Goal: Task Accomplishment & Management: Manage account settings

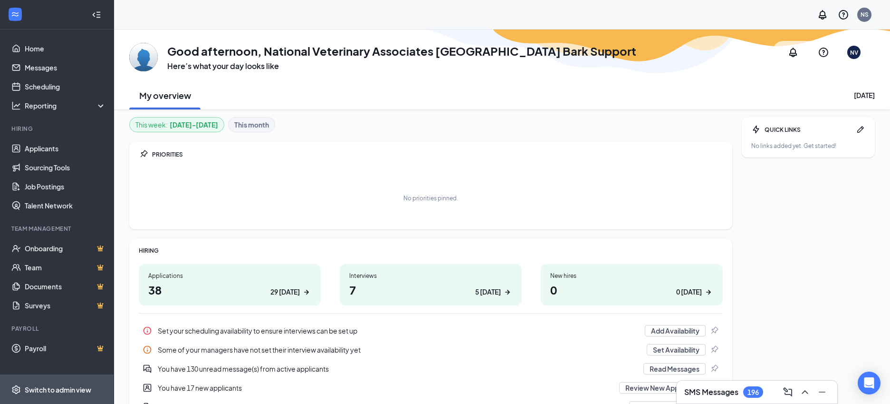
click at [89, 388] on div "Switch to admin view" at bounding box center [58, 390] width 67 height 10
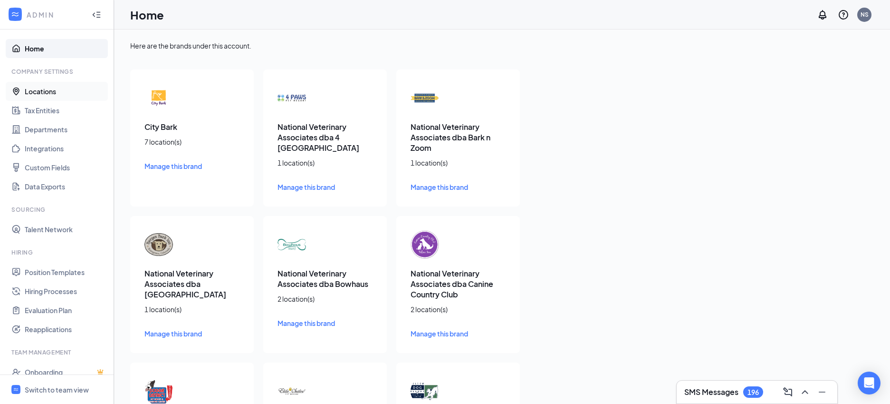
click at [94, 94] on link "Locations" at bounding box center [65, 91] width 81 height 19
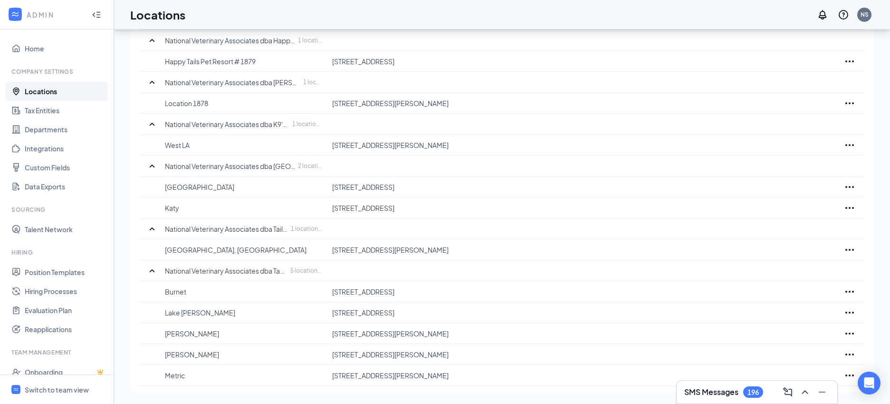
scroll to position [73, 0]
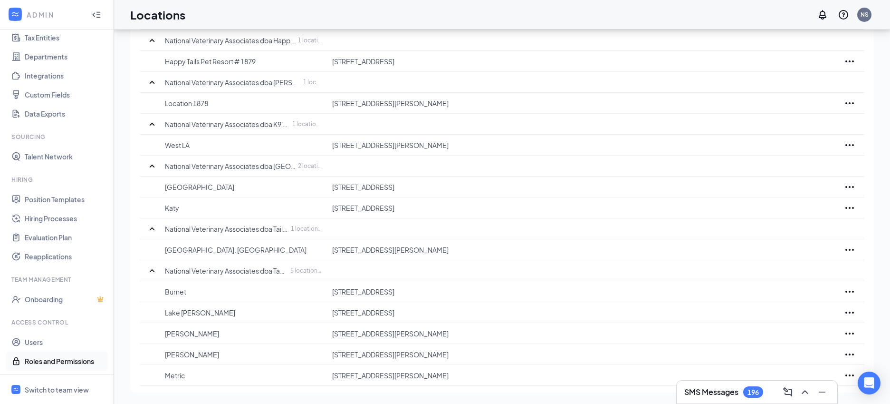
click at [45, 352] on link "Roles and Permissions" at bounding box center [65, 360] width 81 height 19
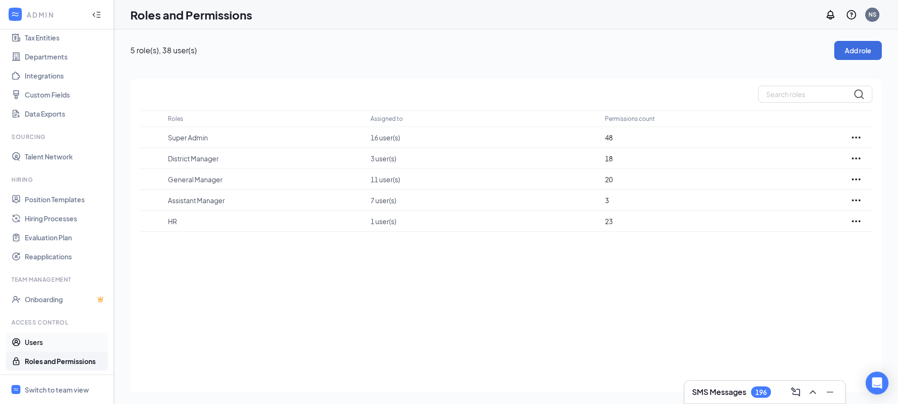
click at [46, 346] on link "Users" at bounding box center [65, 341] width 81 height 19
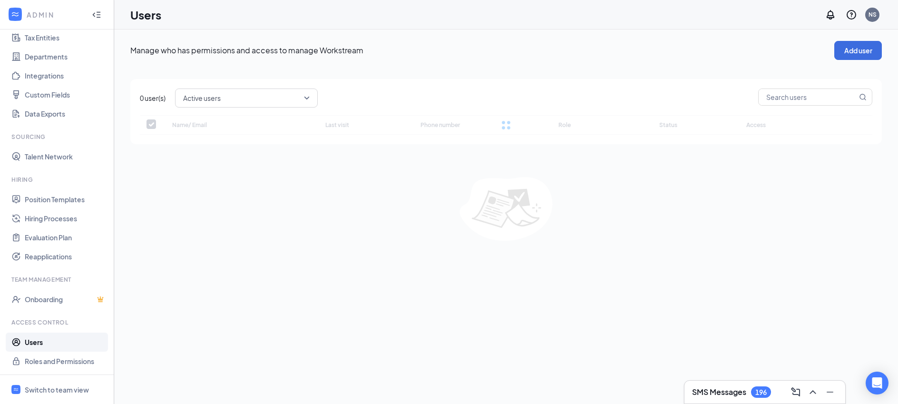
checkbox input "false"
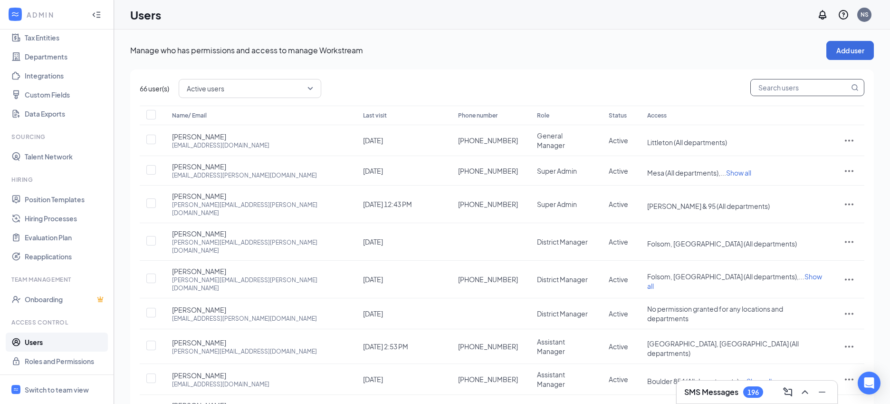
click at [778, 87] on input "text" at bounding box center [800, 87] width 98 height 16
type input "lisa"
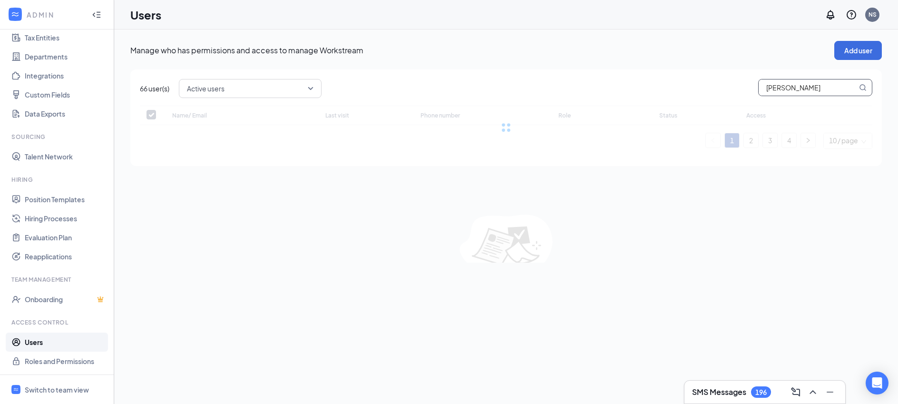
checkbox input "false"
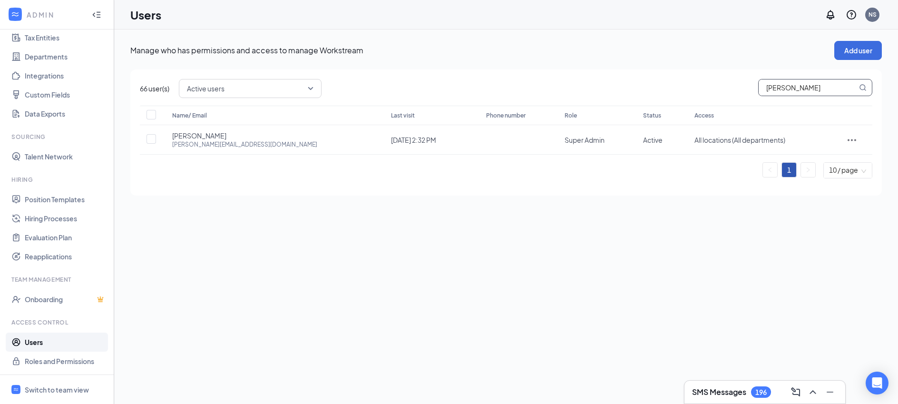
type input "lisa"
click at [87, 206] on link "Position Templates" at bounding box center [65, 199] width 81 height 19
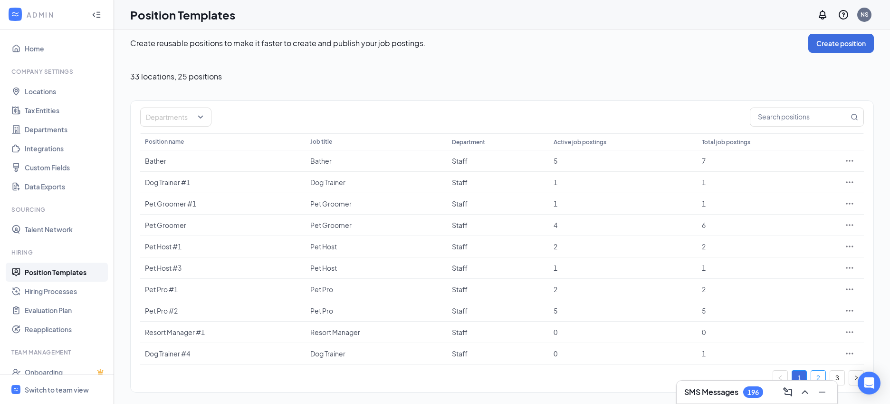
click at [819, 373] on link "2" at bounding box center [819, 377] width 14 height 14
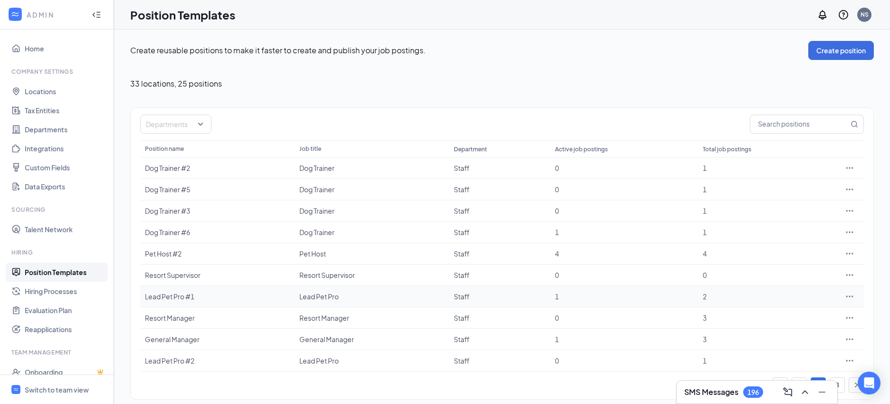
scroll to position [7, 0]
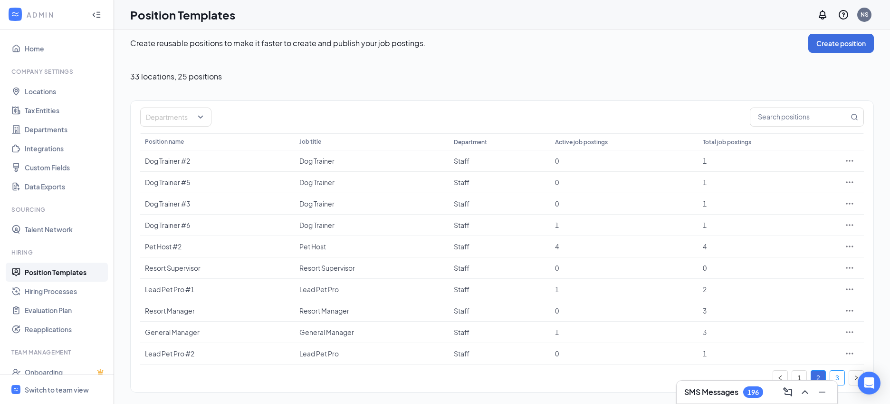
click at [837, 372] on link "3" at bounding box center [838, 377] width 14 height 14
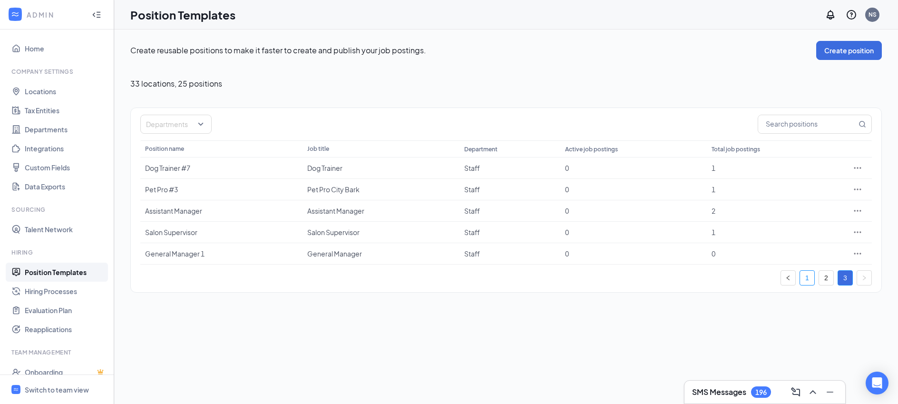
click at [809, 277] on link "1" at bounding box center [807, 278] width 14 height 14
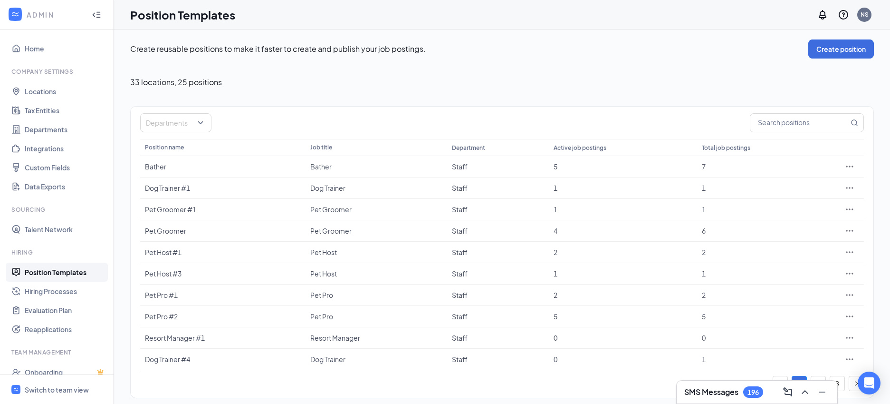
scroll to position [2, 0]
click at [59, 386] on div "Switch to team view" at bounding box center [57, 390] width 64 height 10
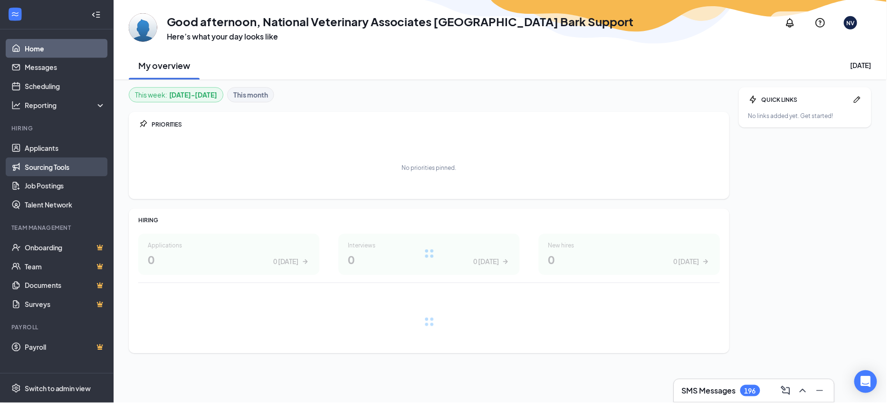
click at [77, 175] on link "Sourcing Tools" at bounding box center [65, 167] width 81 height 19
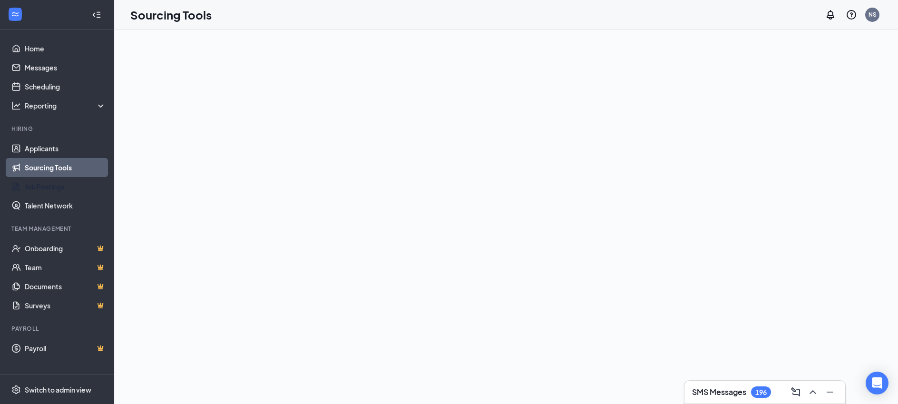
click at [76, 184] on link "Job Postings" at bounding box center [65, 186] width 81 height 19
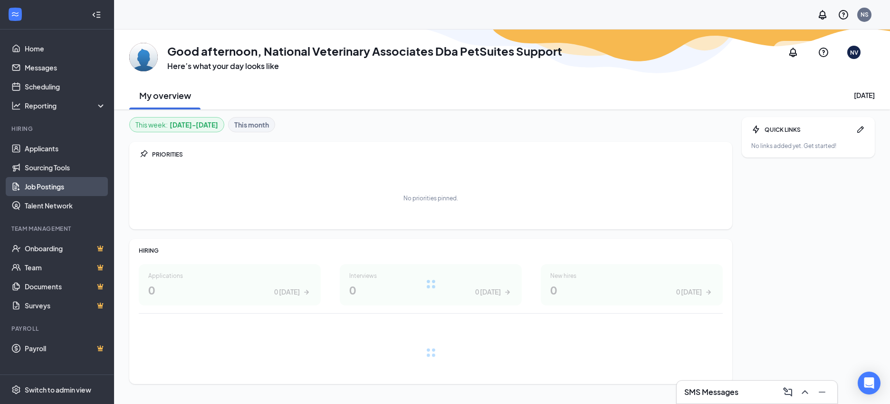
click at [76, 183] on link "Job Postings" at bounding box center [65, 186] width 81 height 19
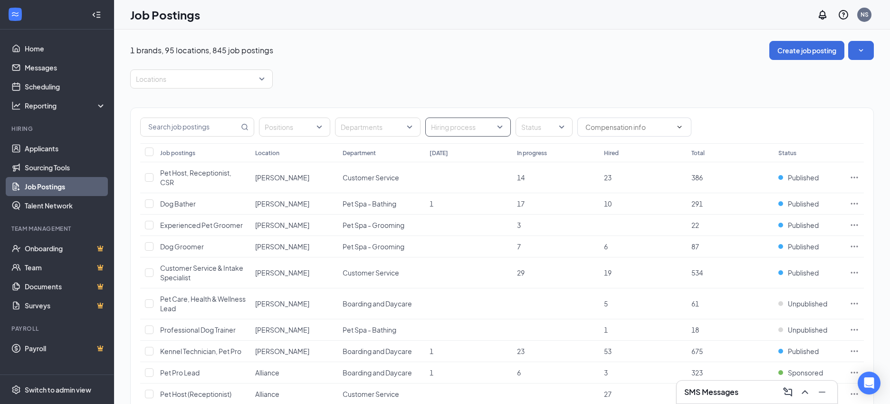
click at [442, 126] on div at bounding box center [463, 126] width 71 height 15
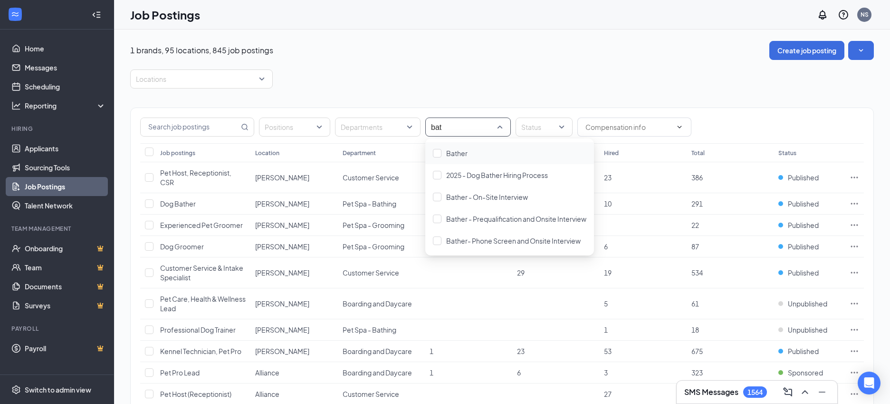
type input "bath"
click at [449, 153] on span "Bather" at bounding box center [456, 153] width 21 height 9
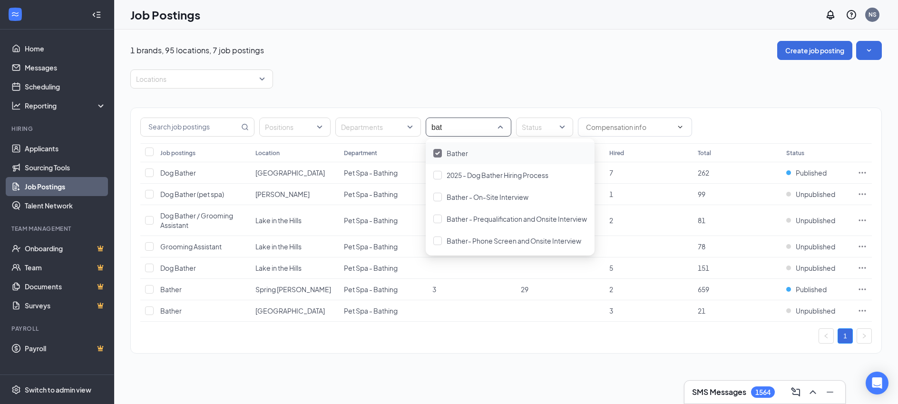
type input "bath"
click at [433, 196] on div at bounding box center [437, 197] width 9 height 9
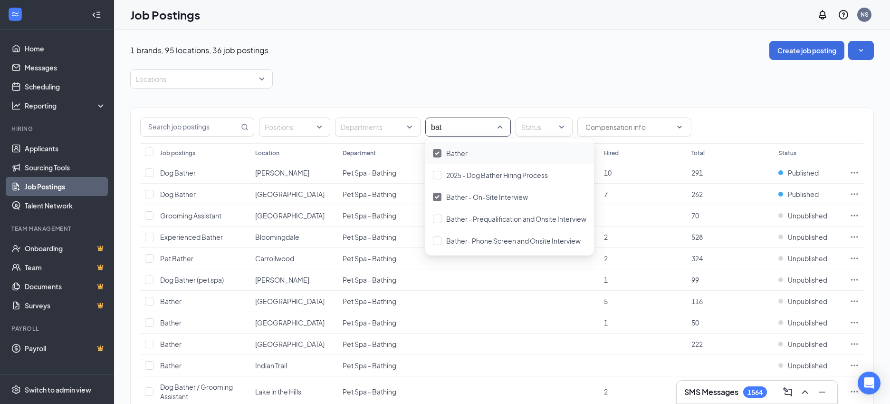
type input "bath"
click at [433, 221] on div at bounding box center [437, 218] width 9 height 9
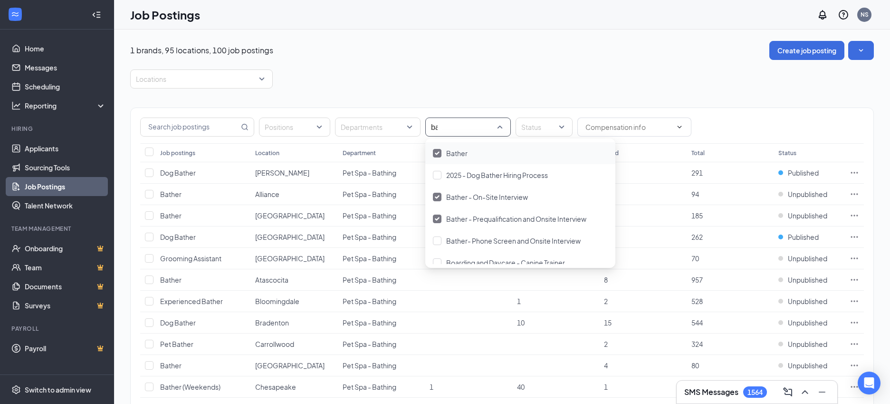
type input "bath"
click at [438, 240] on div at bounding box center [437, 240] width 9 height 9
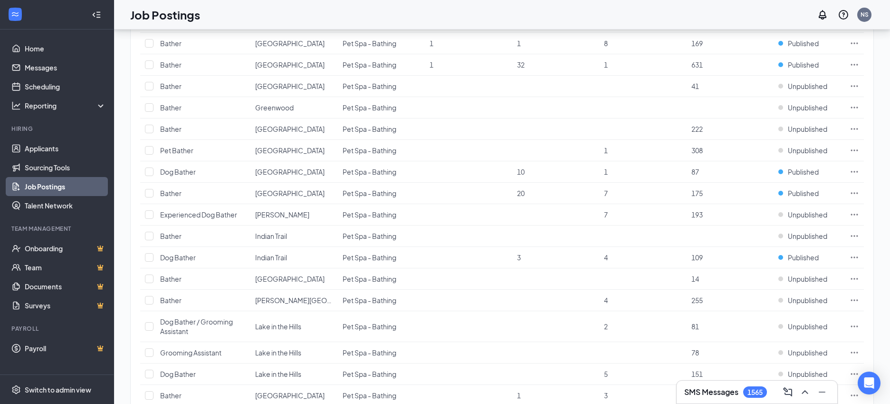
scroll to position [919, 0]
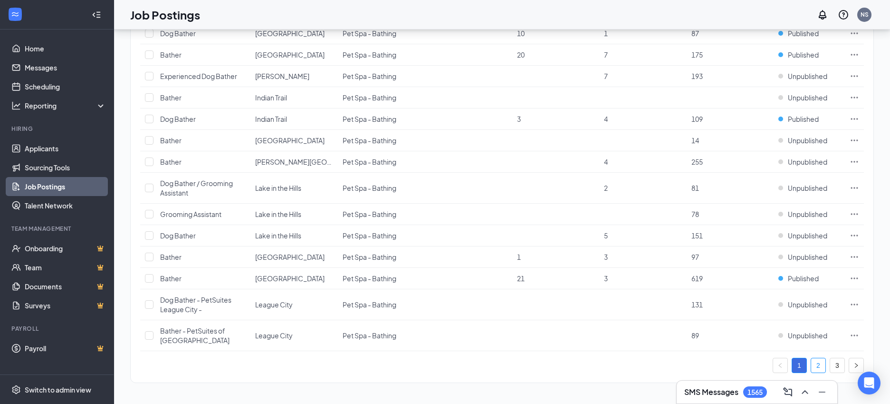
click at [813, 364] on link "2" at bounding box center [819, 365] width 14 height 14
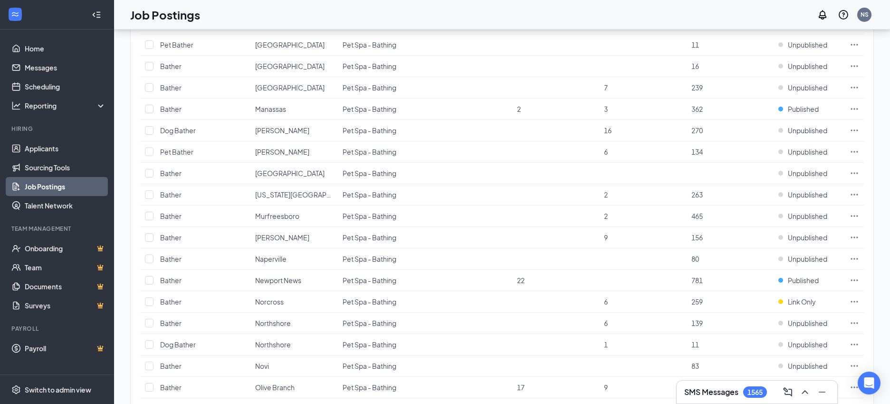
scroll to position [1014, 0]
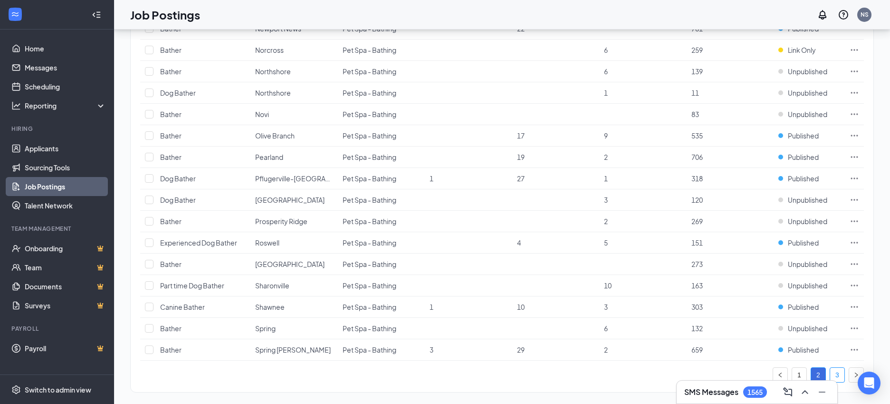
click at [833, 367] on link "3" at bounding box center [838, 374] width 14 height 14
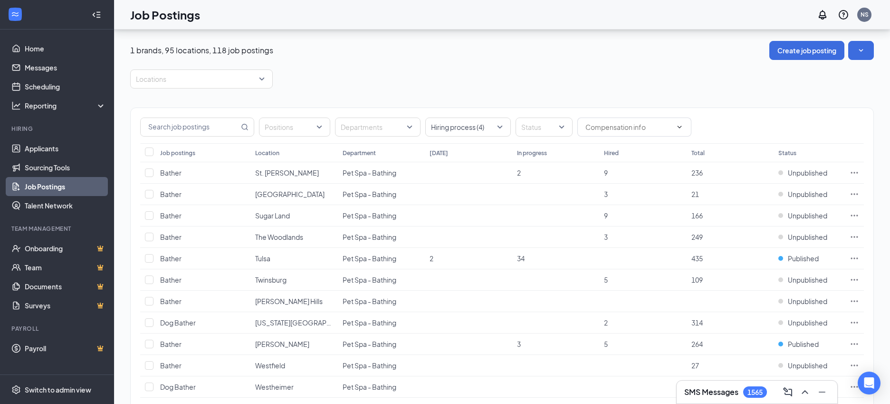
scroll to position [196, 0]
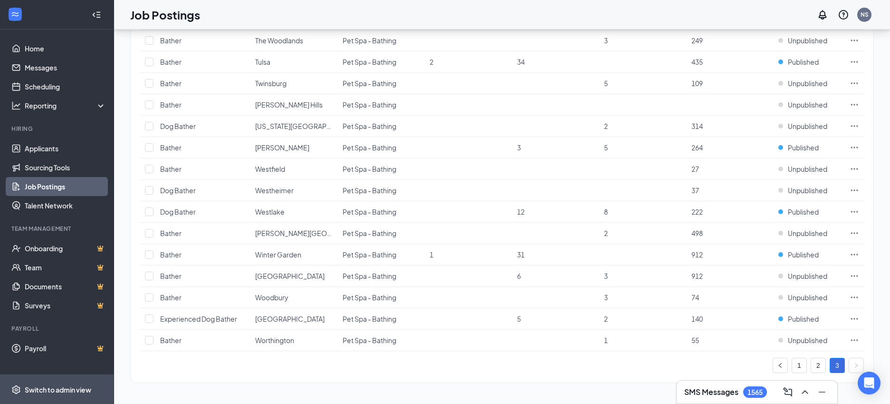
click at [59, 390] on div "Switch to admin view" at bounding box center [58, 390] width 67 height 10
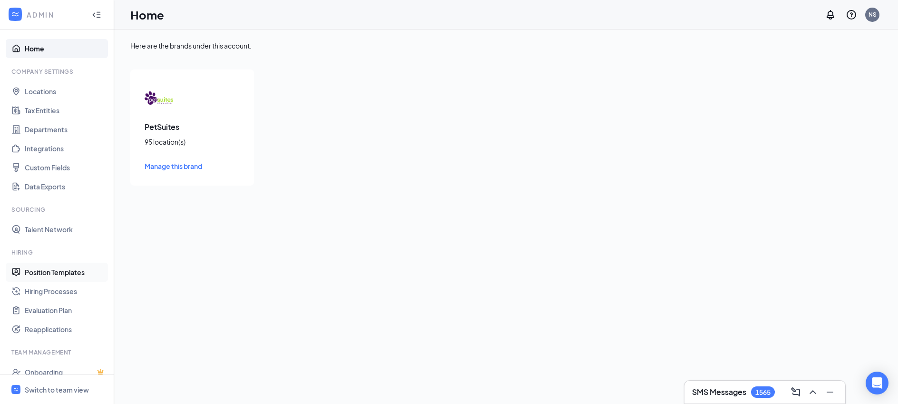
click at [77, 277] on link "Position Templates" at bounding box center [65, 271] width 81 height 19
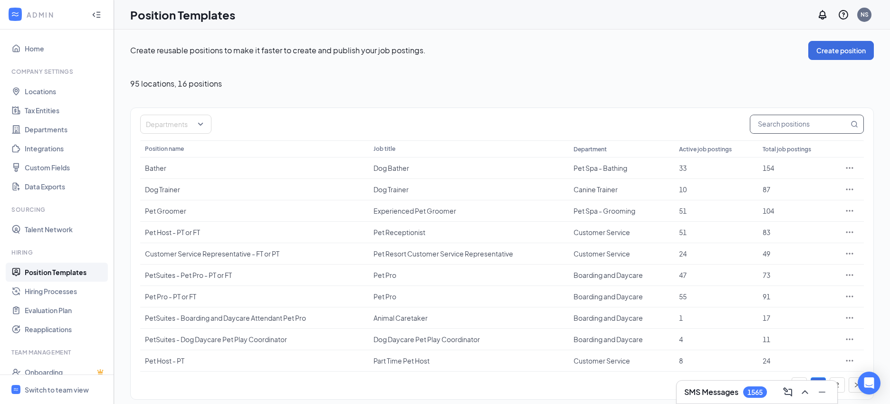
click at [823, 130] on input "text" at bounding box center [800, 124] width 98 height 18
type input "2025"
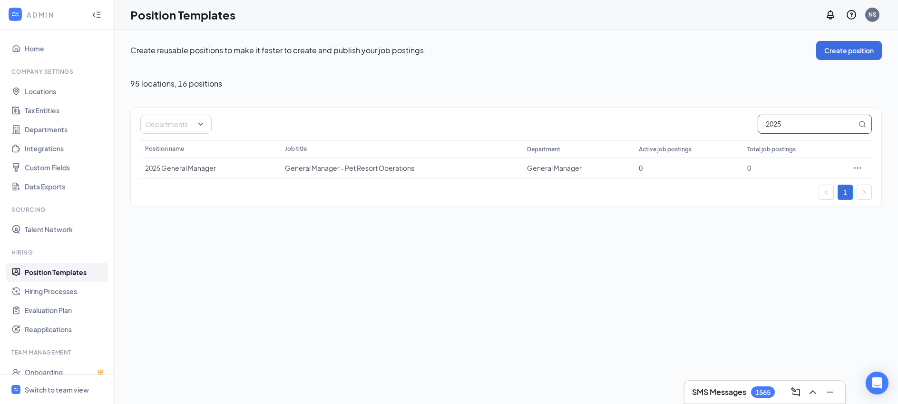
drag, startPoint x: 794, startPoint y: 126, endPoint x: 760, endPoint y: 120, distance: 34.7
click at [760, 119] on input "2025" at bounding box center [807, 124] width 98 height 18
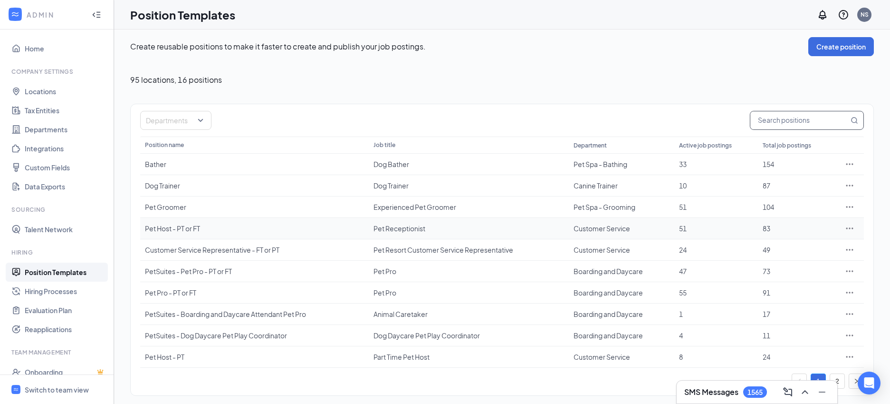
scroll to position [7, 0]
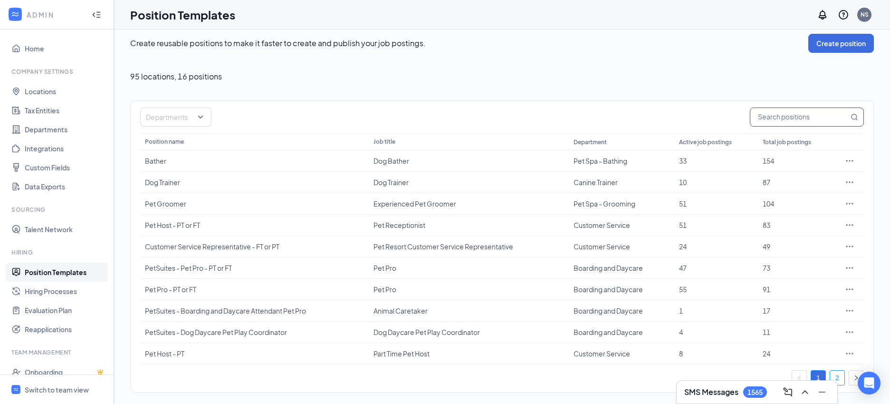
click at [843, 377] on link "2" at bounding box center [838, 377] width 14 height 14
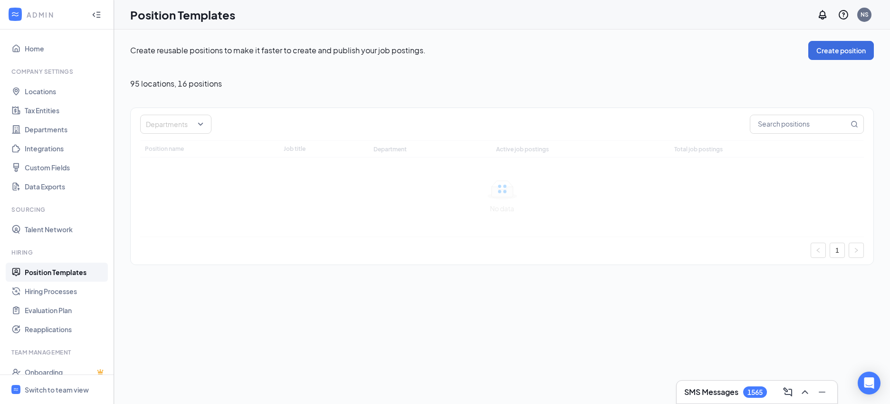
scroll to position [0, 0]
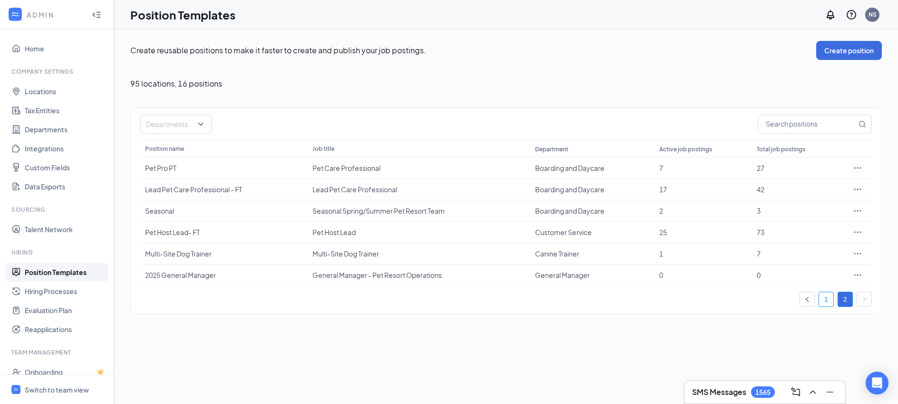
click at [830, 297] on link "1" at bounding box center [826, 299] width 14 height 14
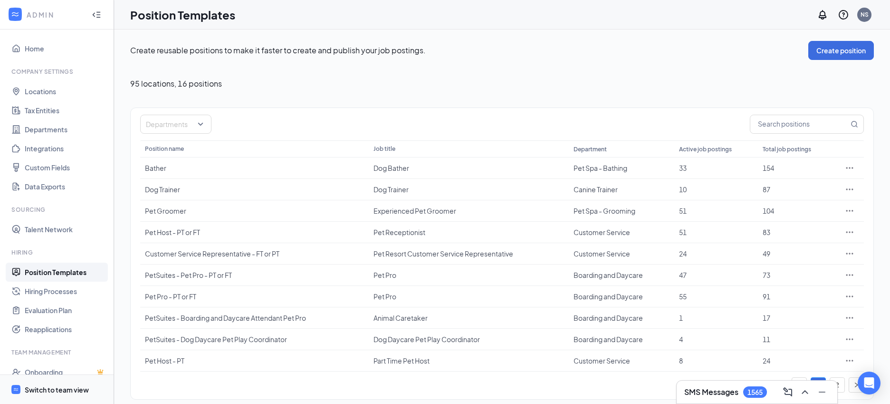
click at [85, 390] on div "Switch to team view" at bounding box center [57, 390] width 64 height 10
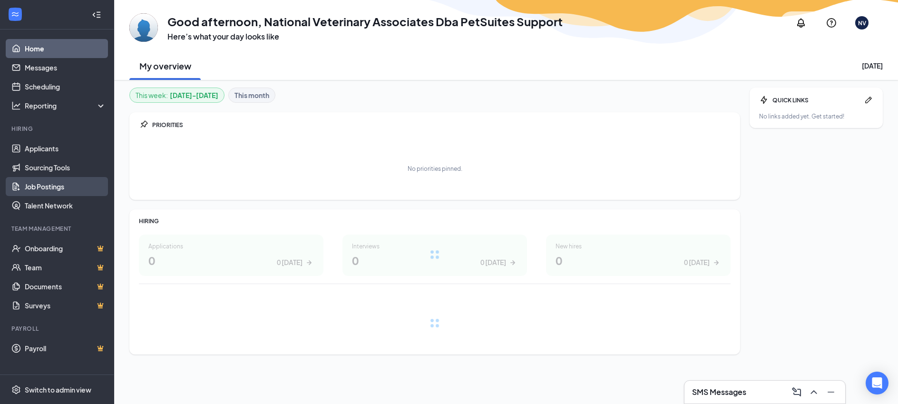
click at [88, 187] on link "Job Postings" at bounding box center [65, 186] width 81 height 19
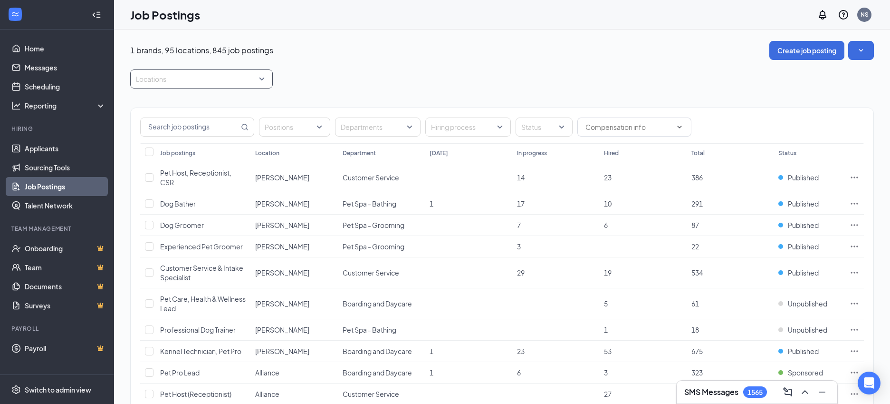
click at [250, 79] on div at bounding box center [197, 78] width 128 height 15
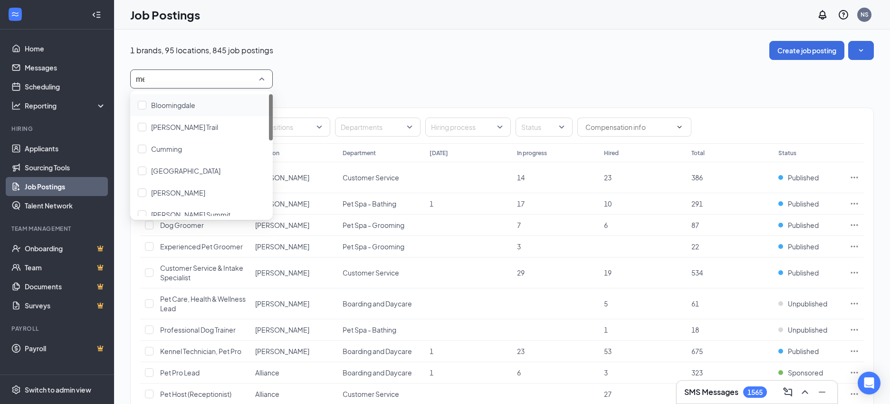
type input "mea"
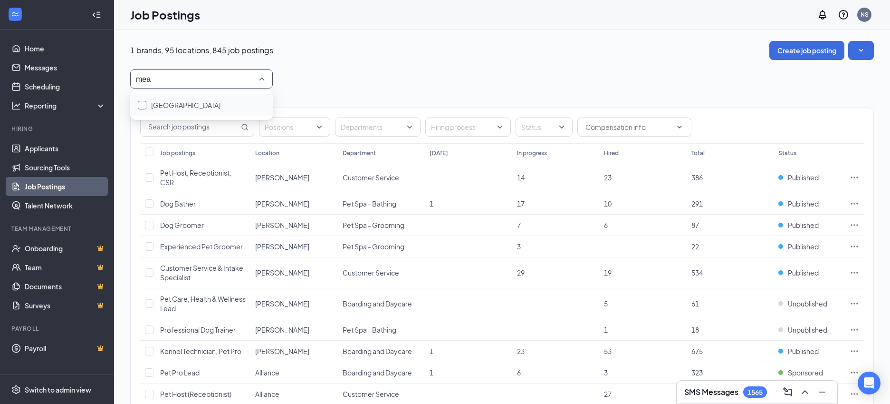
click at [237, 104] on div "Long Meadow" at bounding box center [201, 105] width 127 height 10
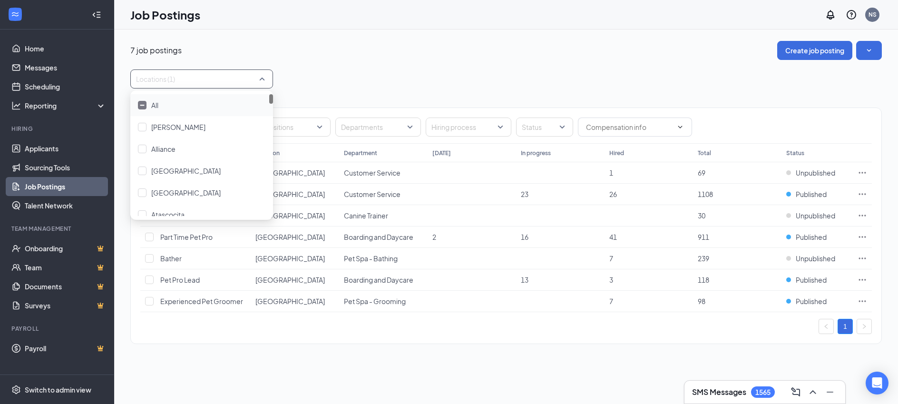
click at [321, 93] on div "Positions Departments Hiring process Status Job postings Location Department To…" at bounding box center [505, 220] width 751 height 265
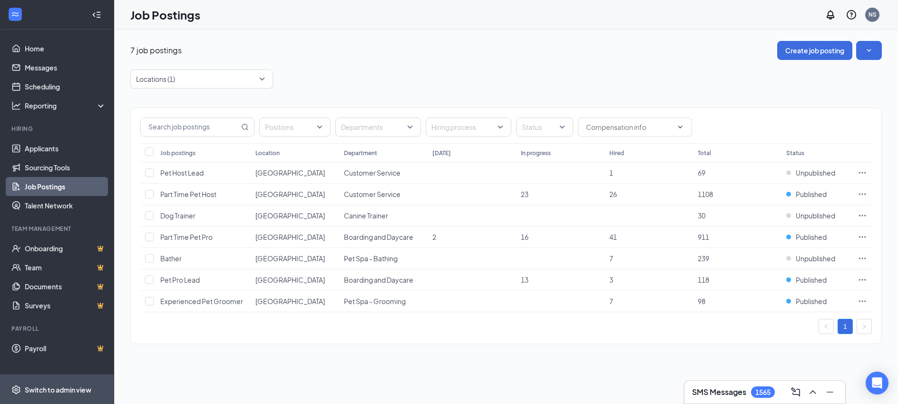
click at [78, 388] on div "Switch to admin view" at bounding box center [58, 390] width 67 height 10
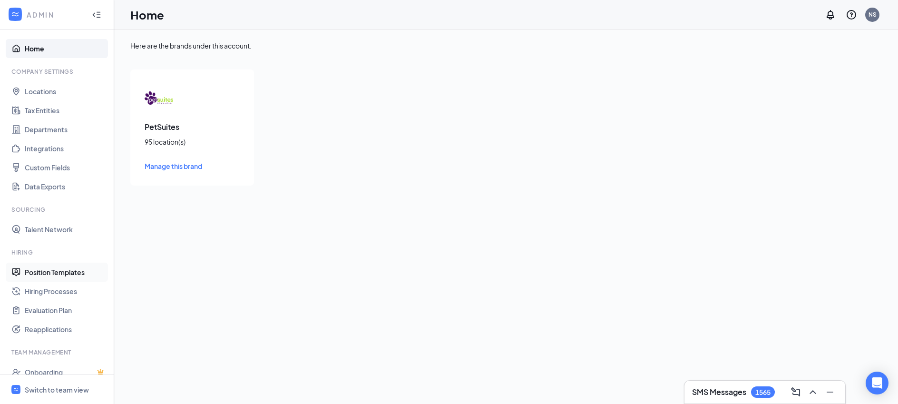
click at [81, 277] on link "Position Templates" at bounding box center [65, 271] width 81 height 19
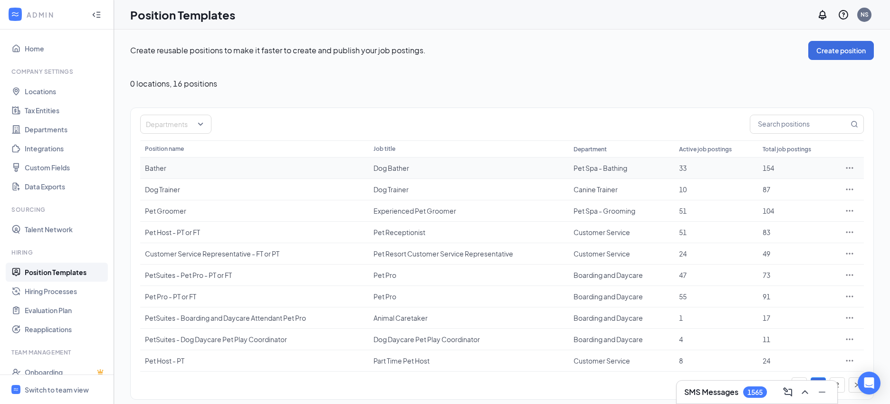
click at [849, 166] on icon "Ellipses" at bounding box center [850, 168] width 10 height 10
click at [837, 181] on li "Edit" at bounding box center [806, 187] width 97 height 22
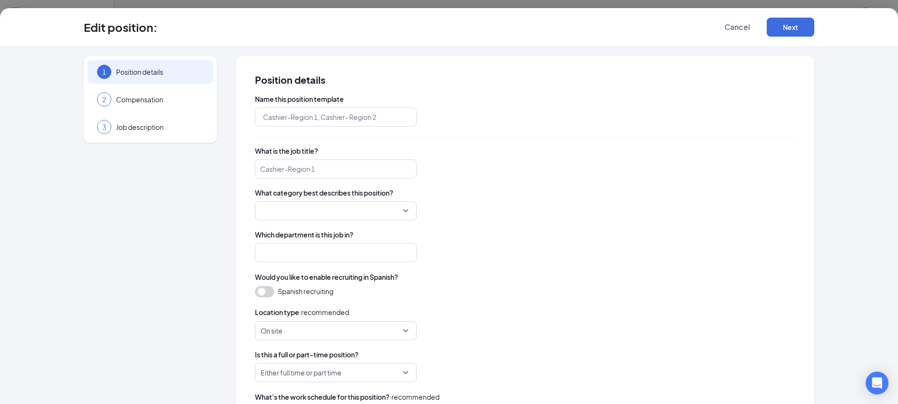
type input "Bather"
type input "Dog Bather"
type input "Pet Spa - Bathing"
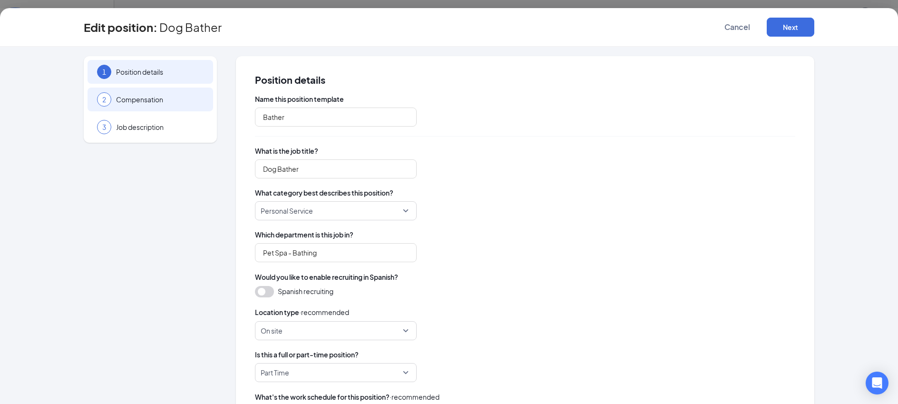
click at [159, 104] on span "Compensation" at bounding box center [159, 100] width 87 height 10
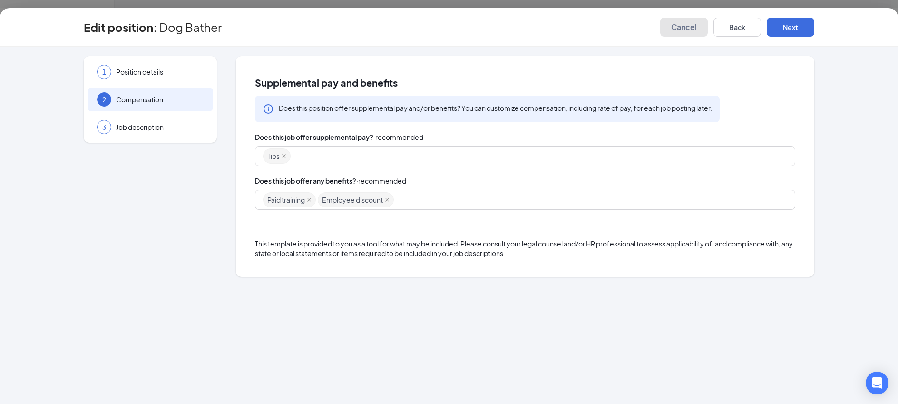
click at [690, 28] on span "Cancel" at bounding box center [684, 27] width 26 height 10
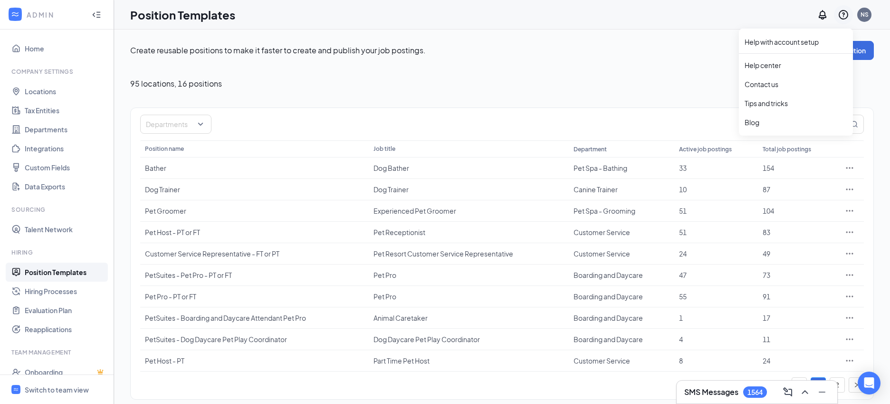
click at [844, 13] on icon "QuestionInfo" at bounding box center [843, 14] width 11 height 11
click at [802, 63] on link "Help center" at bounding box center [796, 65] width 103 height 10
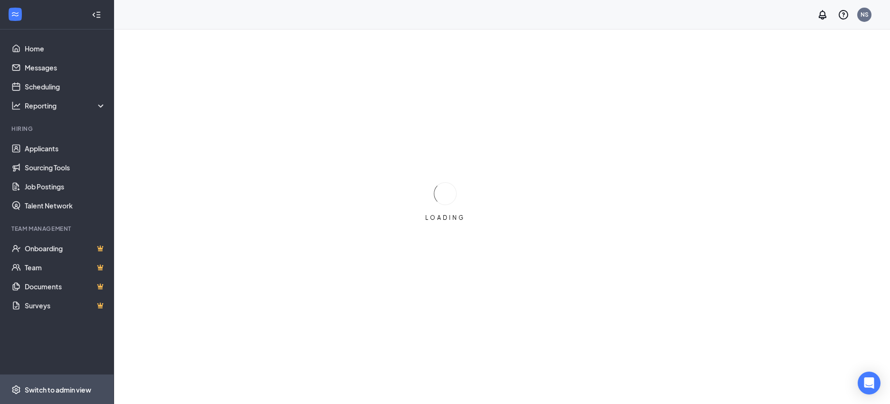
click at [82, 388] on div "Switch to admin view" at bounding box center [58, 390] width 67 height 10
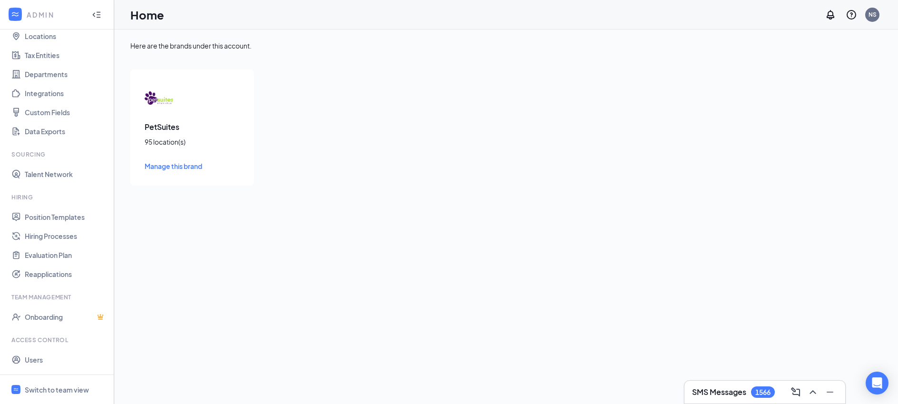
scroll to position [73, 0]
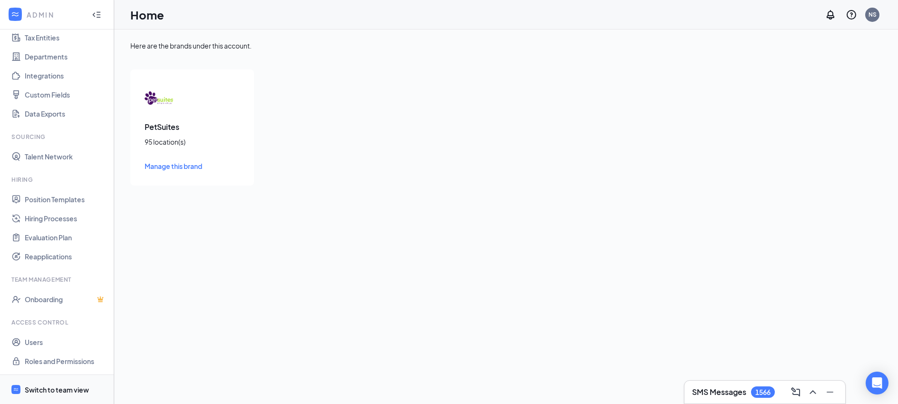
click at [61, 392] on div "Switch to team view" at bounding box center [57, 390] width 64 height 10
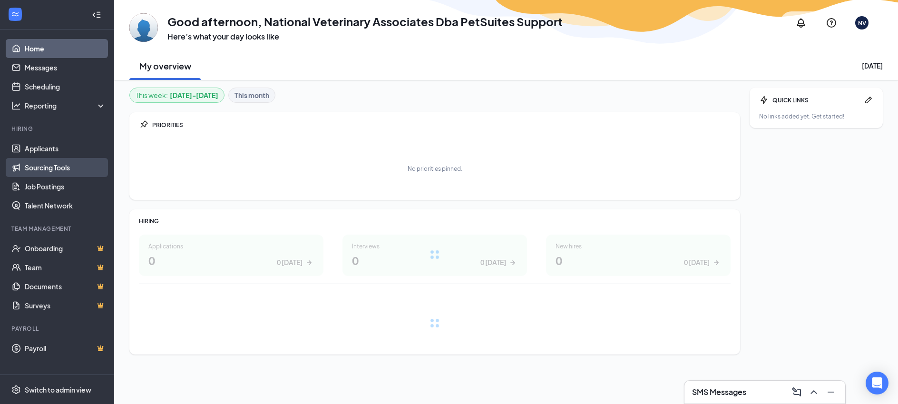
click at [71, 160] on link "Sourcing Tools" at bounding box center [65, 167] width 81 height 19
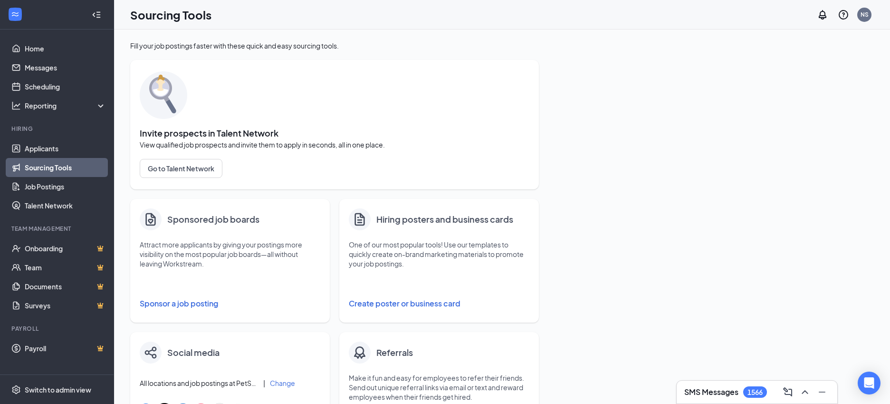
click at [204, 305] on button "Sponsor a job posting" at bounding box center [230, 303] width 181 height 19
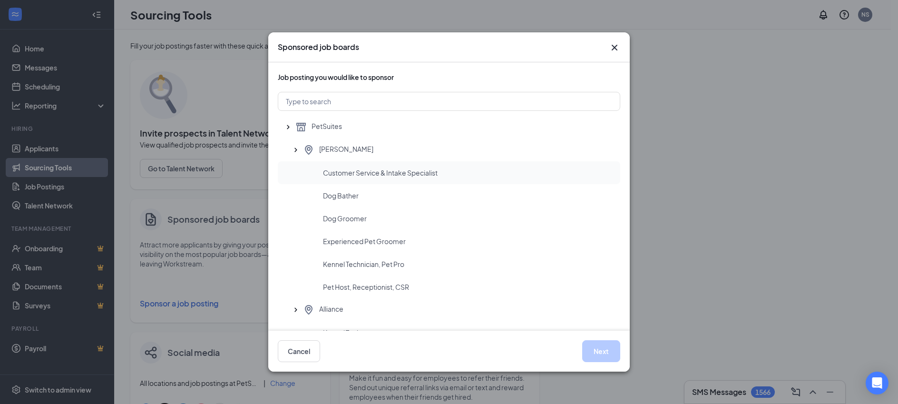
click at [349, 169] on span "Customer Service & Intake Specialist" at bounding box center [380, 173] width 115 height 10
click at [605, 352] on button "Next" at bounding box center [601, 351] width 38 height 22
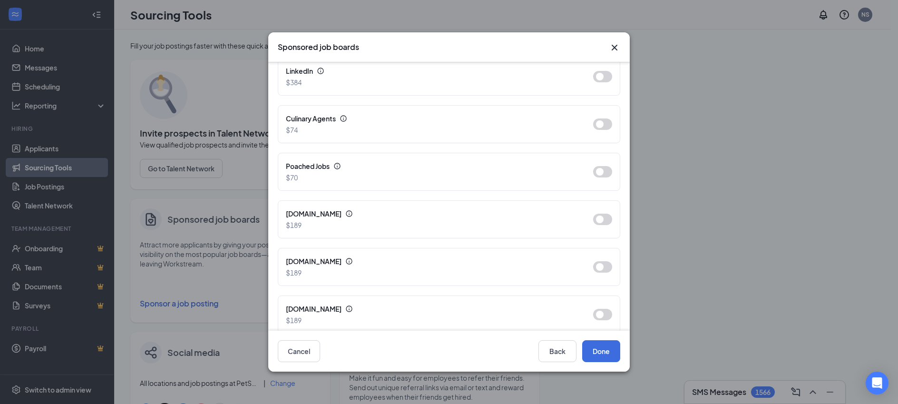
scroll to position [599, 0]
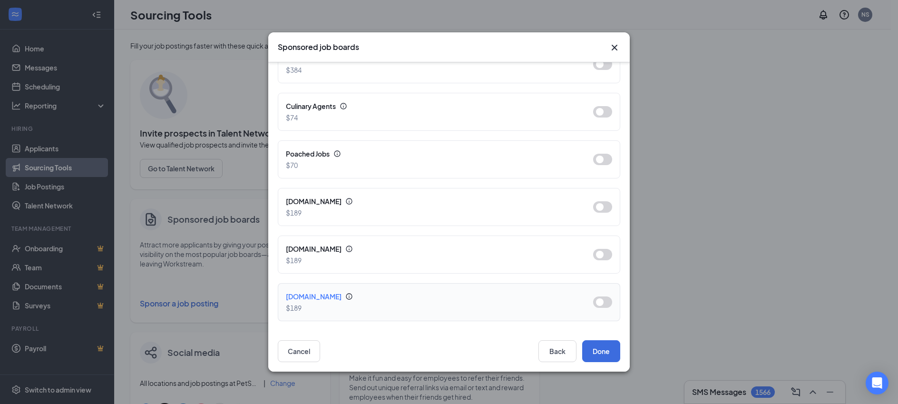
click at [600, 302] on button "button" at bounding box center [602, 301] width 19 height 11
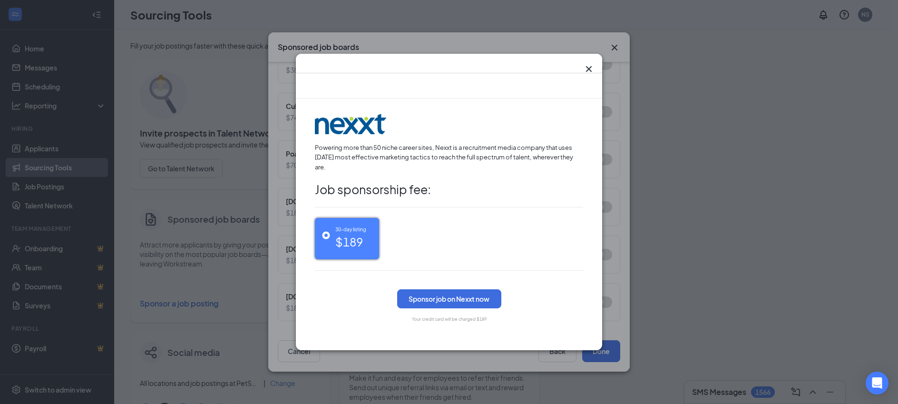
click at [590, 68] on icon "Cross" at bounding box center [588, 68] width 11 height 11
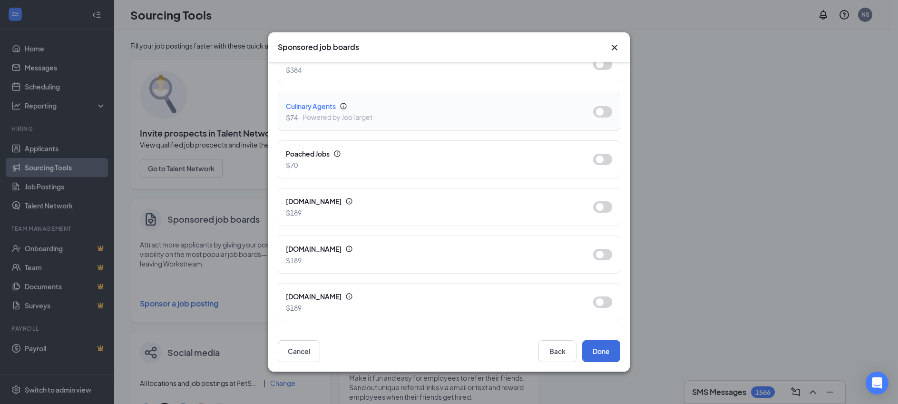
scroll to position [0, 0]
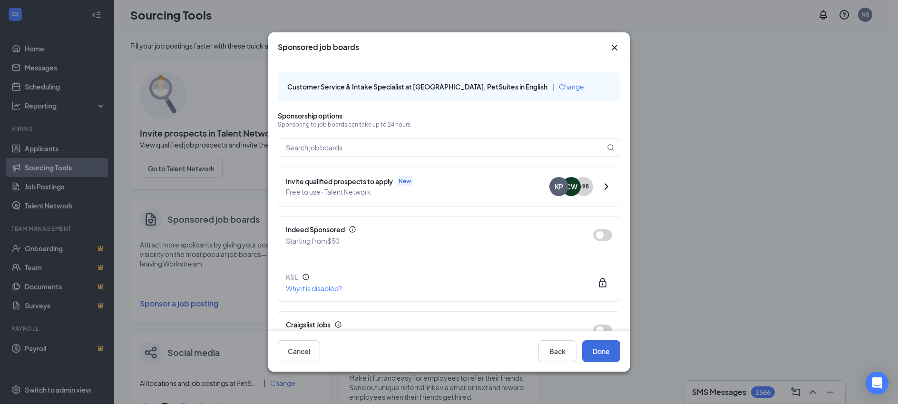
click at [612, 50] on icon "Cross" at bounding box center [614, 47] width 11 height 11
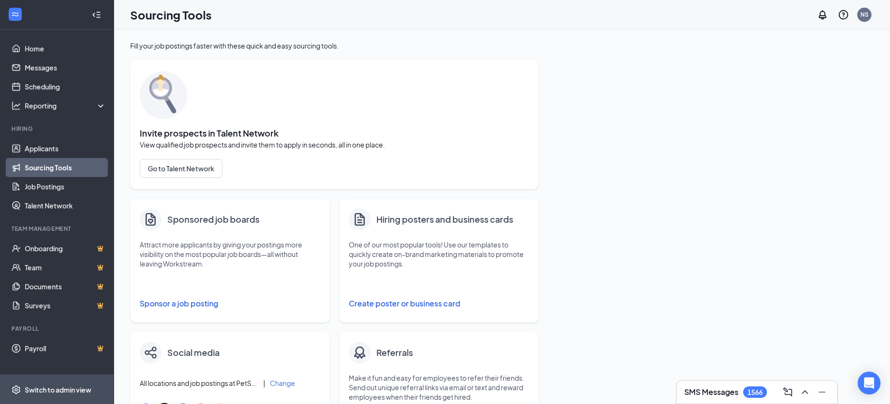
click at [71, 390] on div "Switch to admin view" at bounding box center [58, 390] width 67 height 10
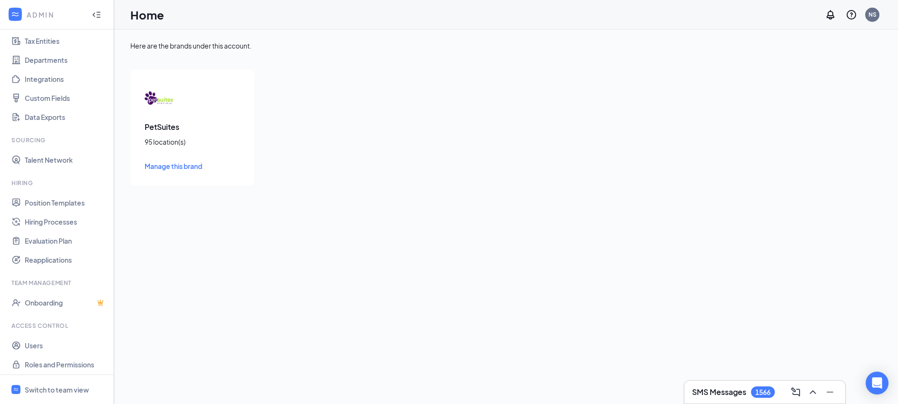
scroll to position [73, 0]
click at [64, 355] on link "Roles and Permissions" at bounding box center [65, 360] width 81 height 19
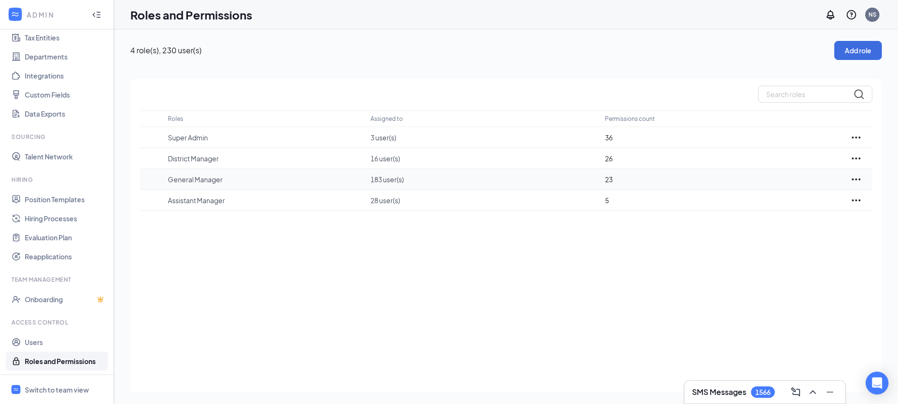
click at [856, 181] on icon "Ellipses" at bounding box center [855, 179] width 11 height 11
click at [842, 207] on p "Edit" at bounding box center [813, 208] width 80 height 10
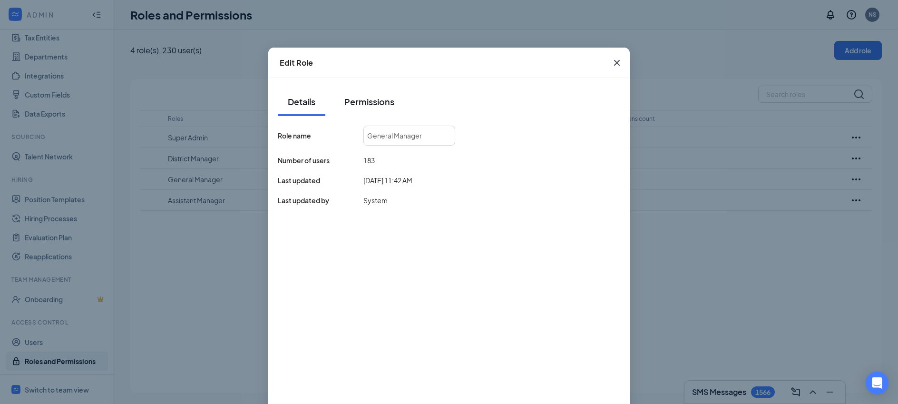
click at [354, 104] on div "Permissions" at bounding box center [369, 102] width 50 height 12
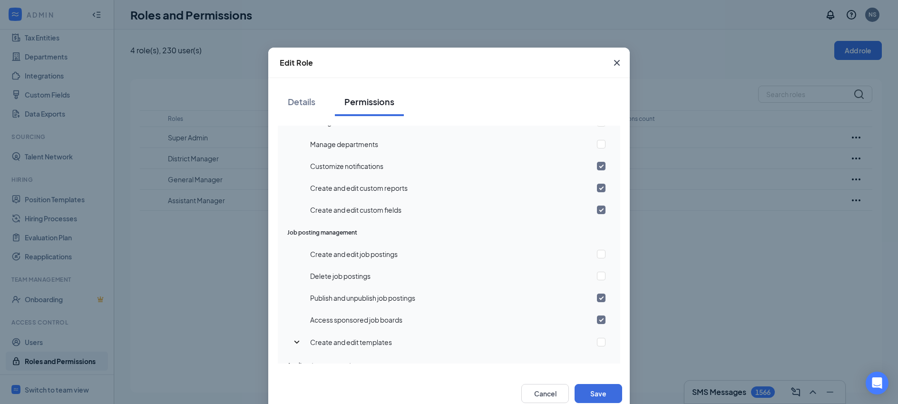
scroll to position [258, 0]
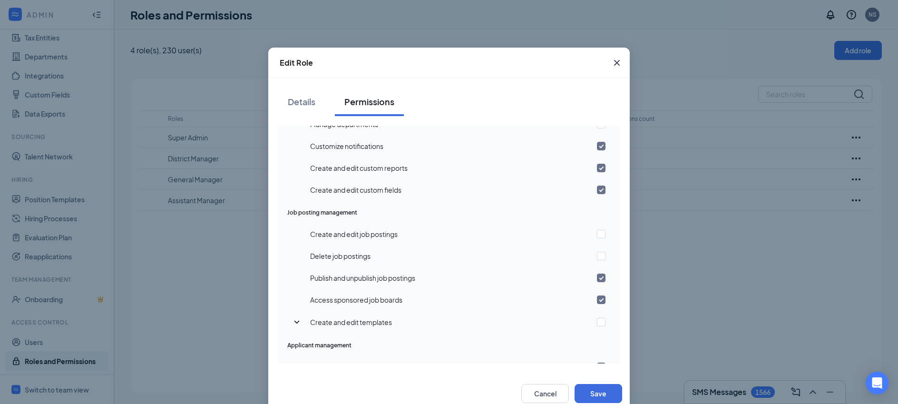
click at [617, 61] on icon "Cross" at bounding box center [616, 62] width 11 height 11
